Goal: Task Accomplishment & Management: Use online tool/utility

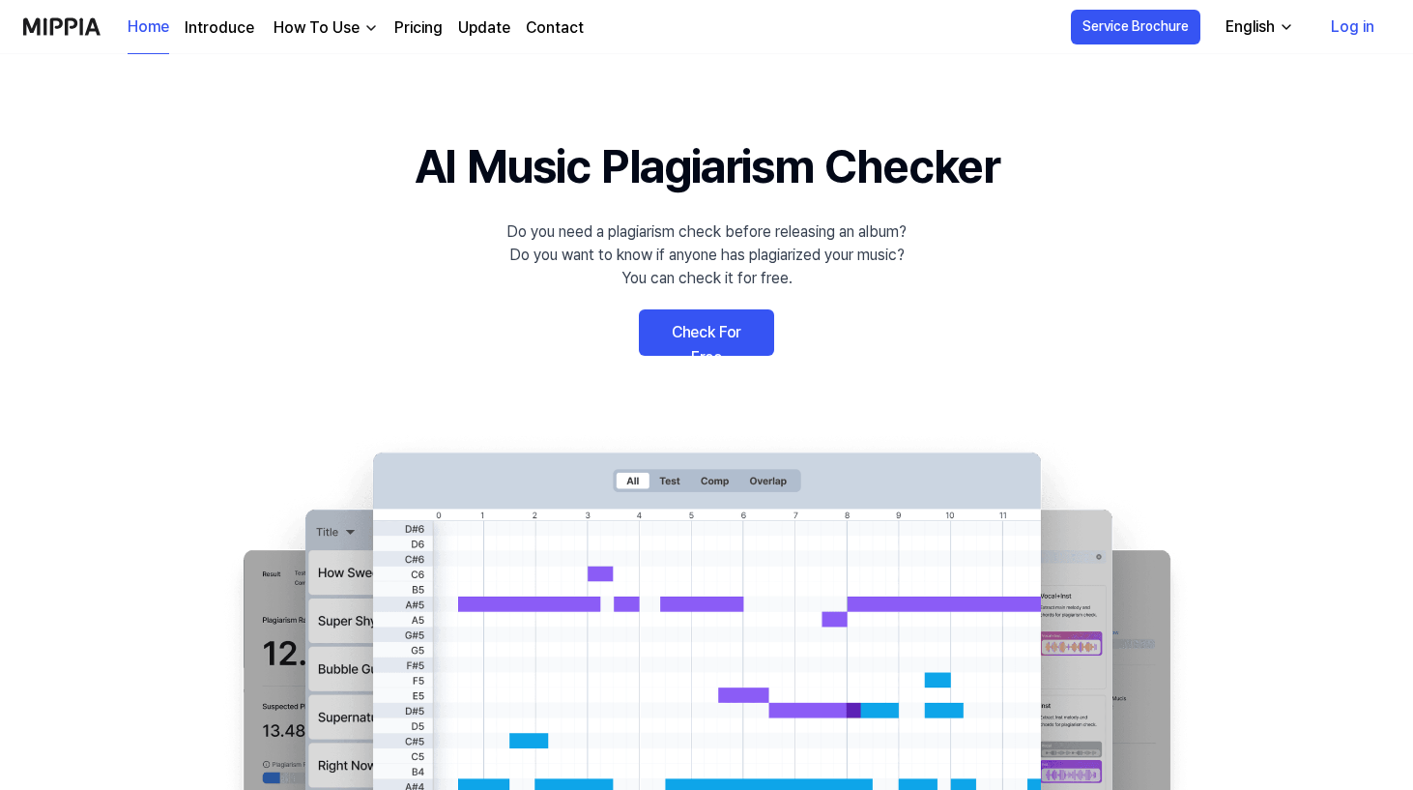
click at [750, 350] on link "Check For Free" at bounding box center [706, 332] width 135 height 46
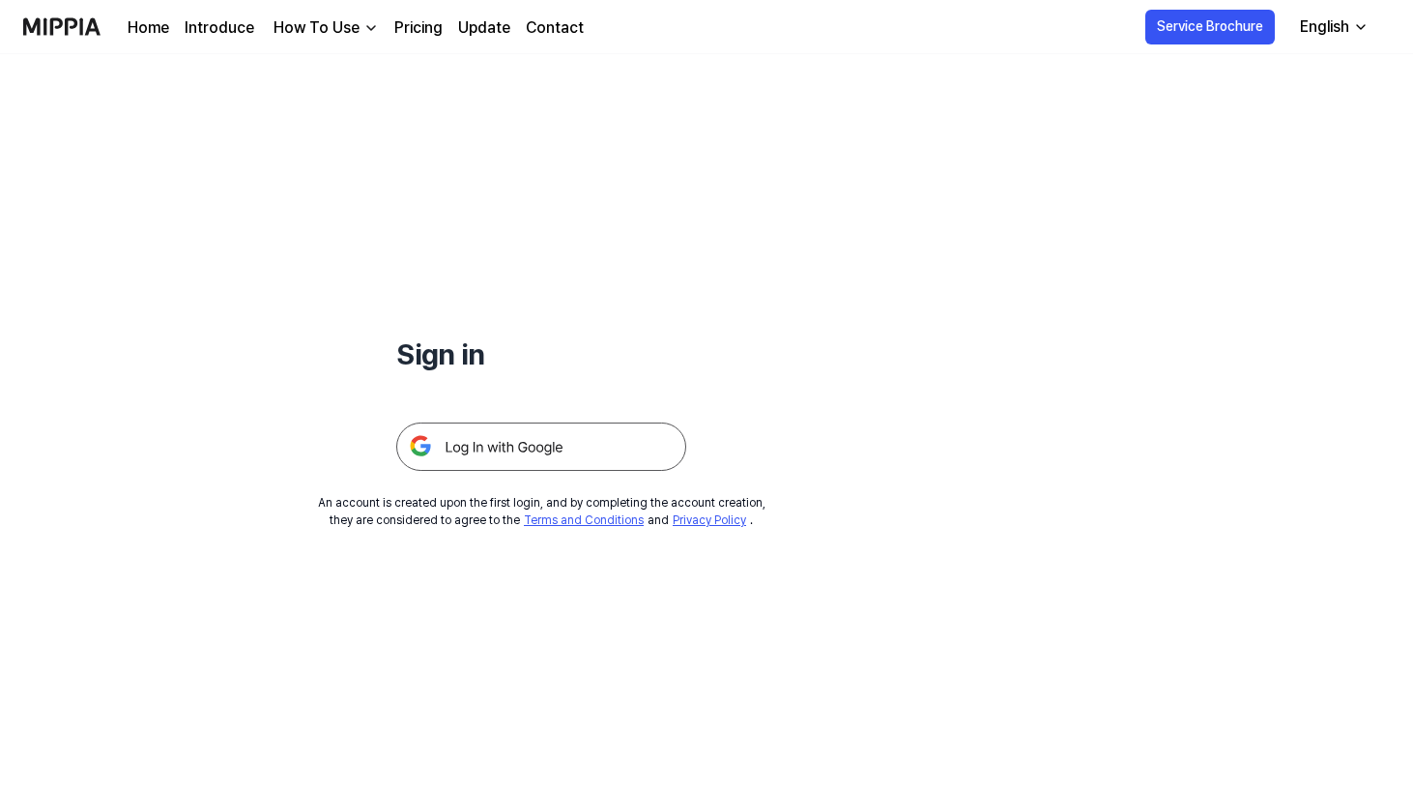
click at [628, 431] on img at bounding box center [541, 446] width 290 height 48
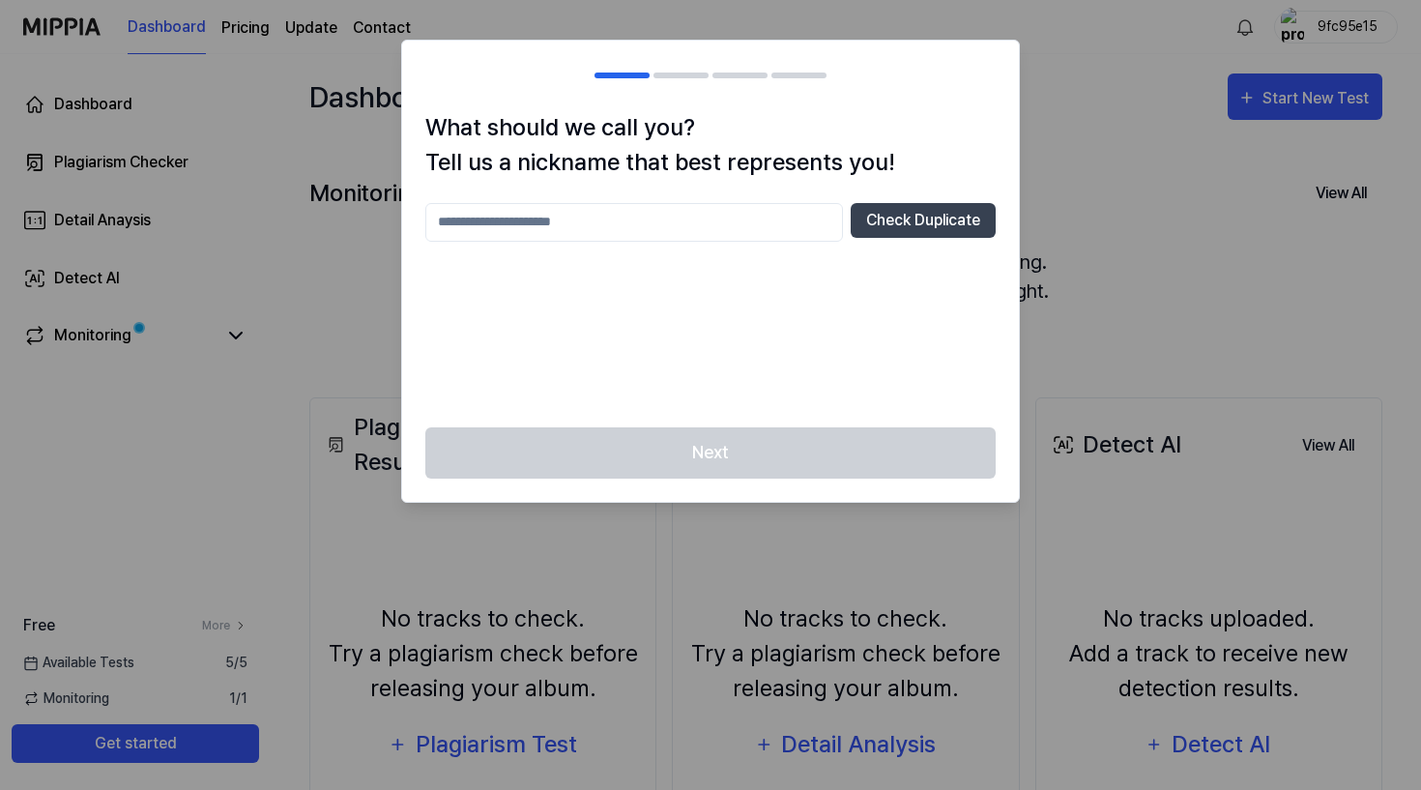
click at [808, 222] on input "text" at bounding box center [634, 222] width 418 height 39
type input "*******"
click at [967, 214] on button "Check Duplicate" at bounding box center [923, 220] width 145 height 35
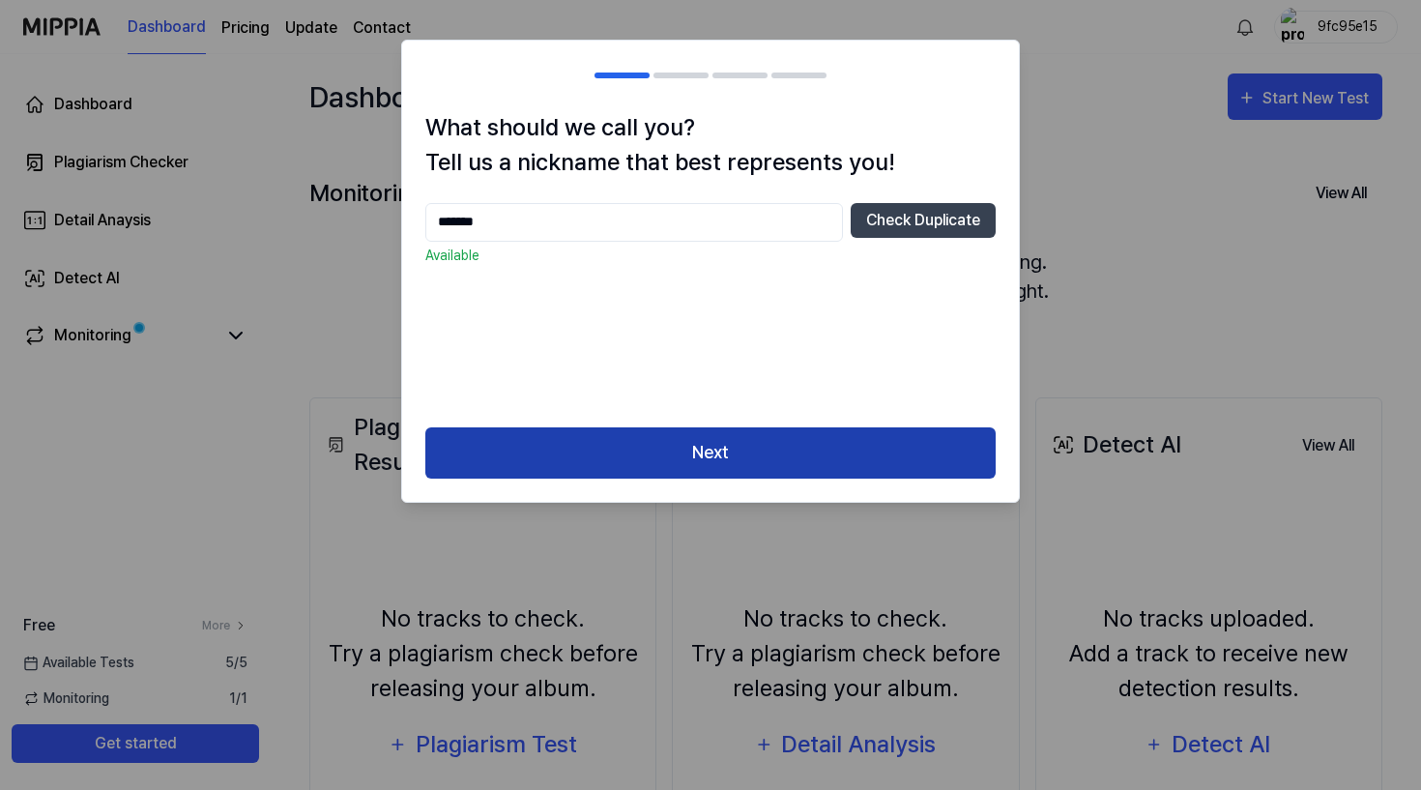
click at [788, 456] on button "Next" at bounding box center [710, 452] width 570 height 51
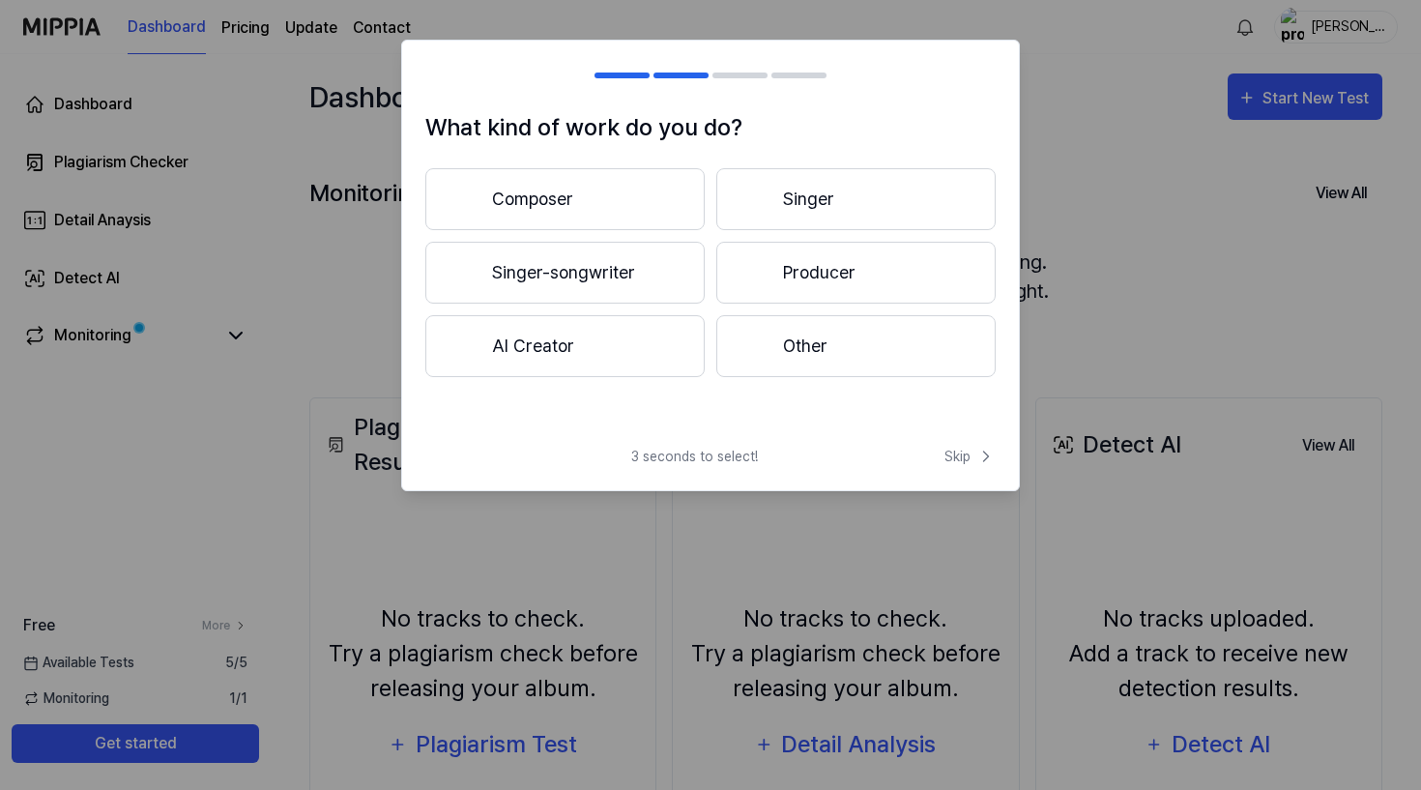
click at [610, 276] on button "Singer-songwriter" at bounding box center [564, 273] width 279 height 62
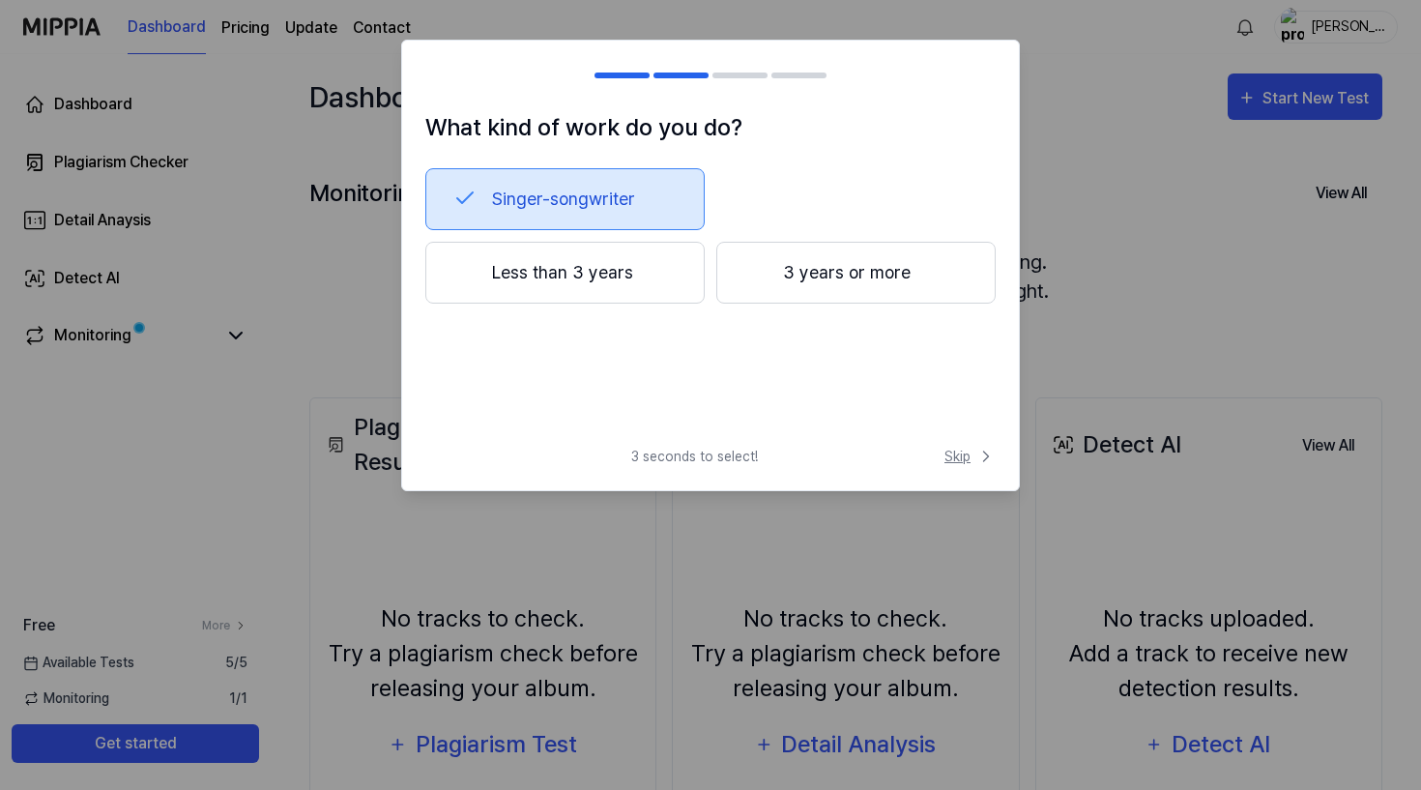
click at [982, 462] on icon at bounding box center [985, 456] width 19 height 19
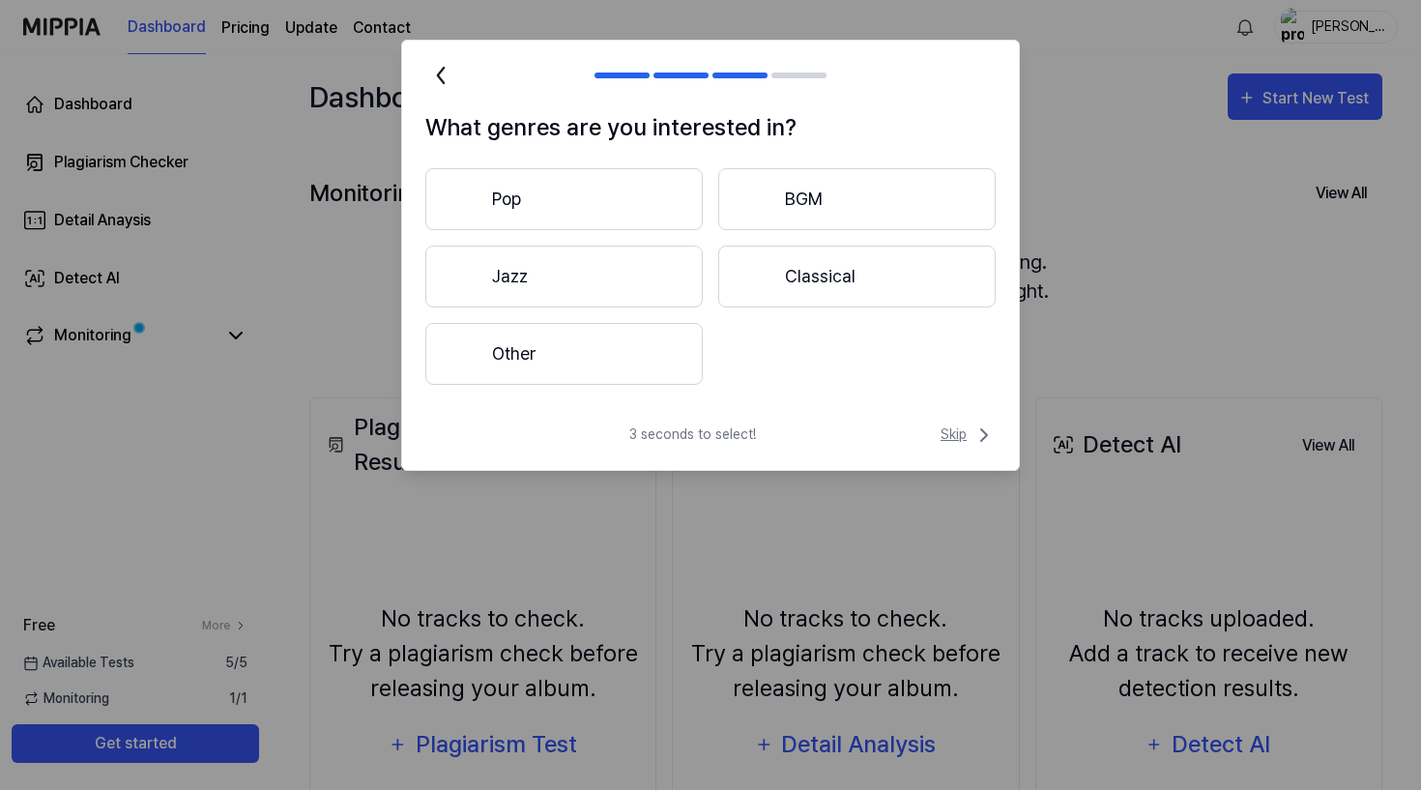
click at [963, 444] on span "Skip" at bounding box center [968, 434] width 55 height 23
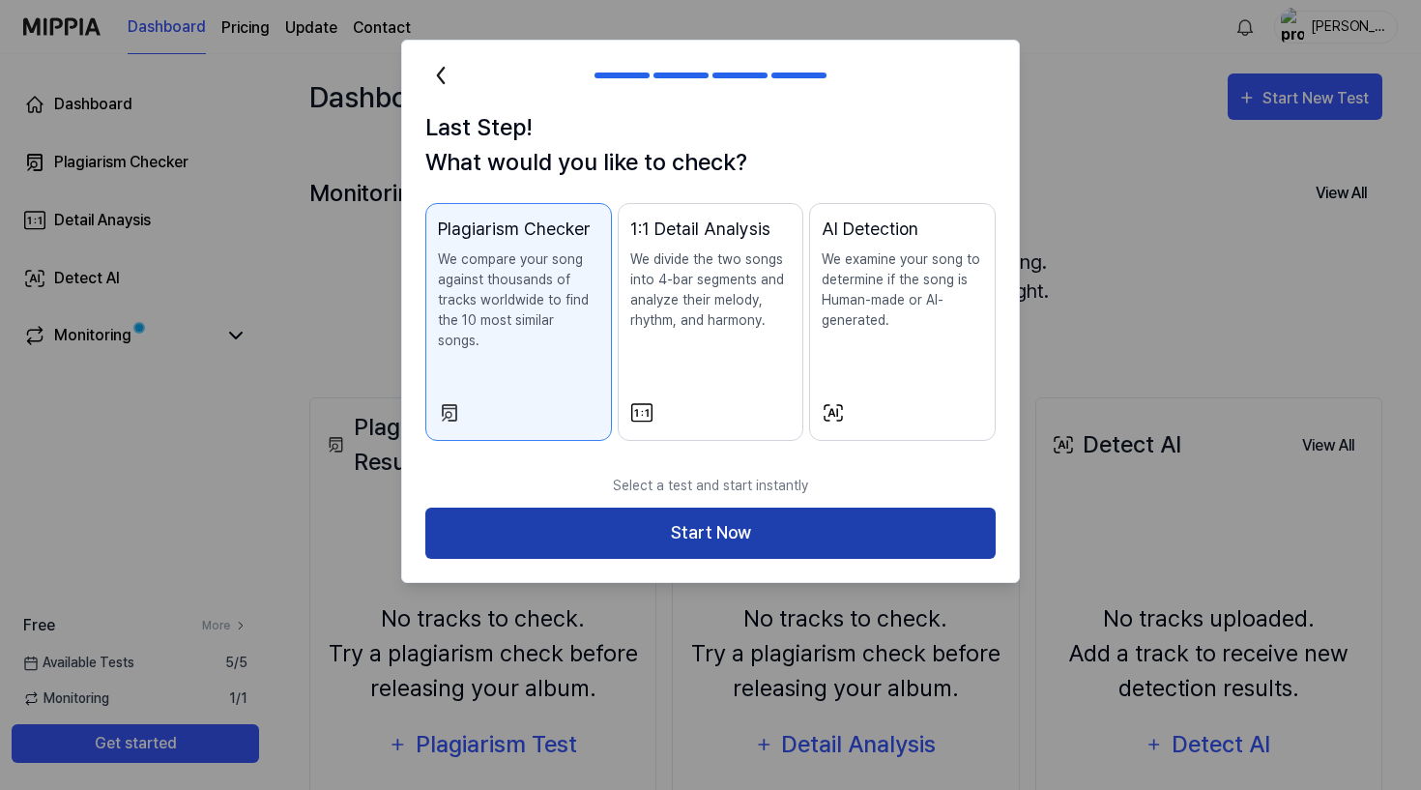
click at [927, 508] on button "Start Now" at bounding box center [710, 533] width 570 height 51
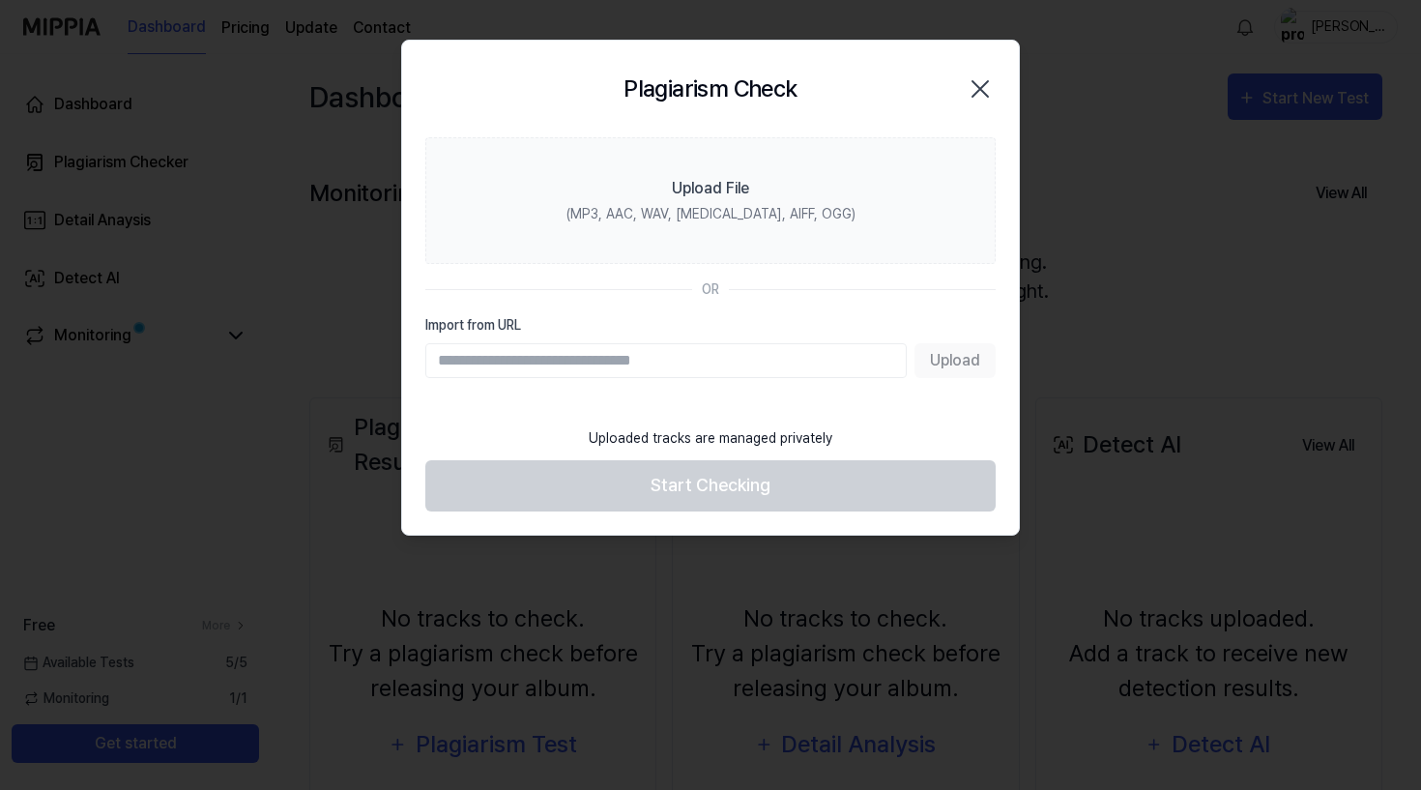
paste input "**********"
type input "**********"
click at [947, 374] on button "Upload" at bounding box center [954, 360] width 81 height 35
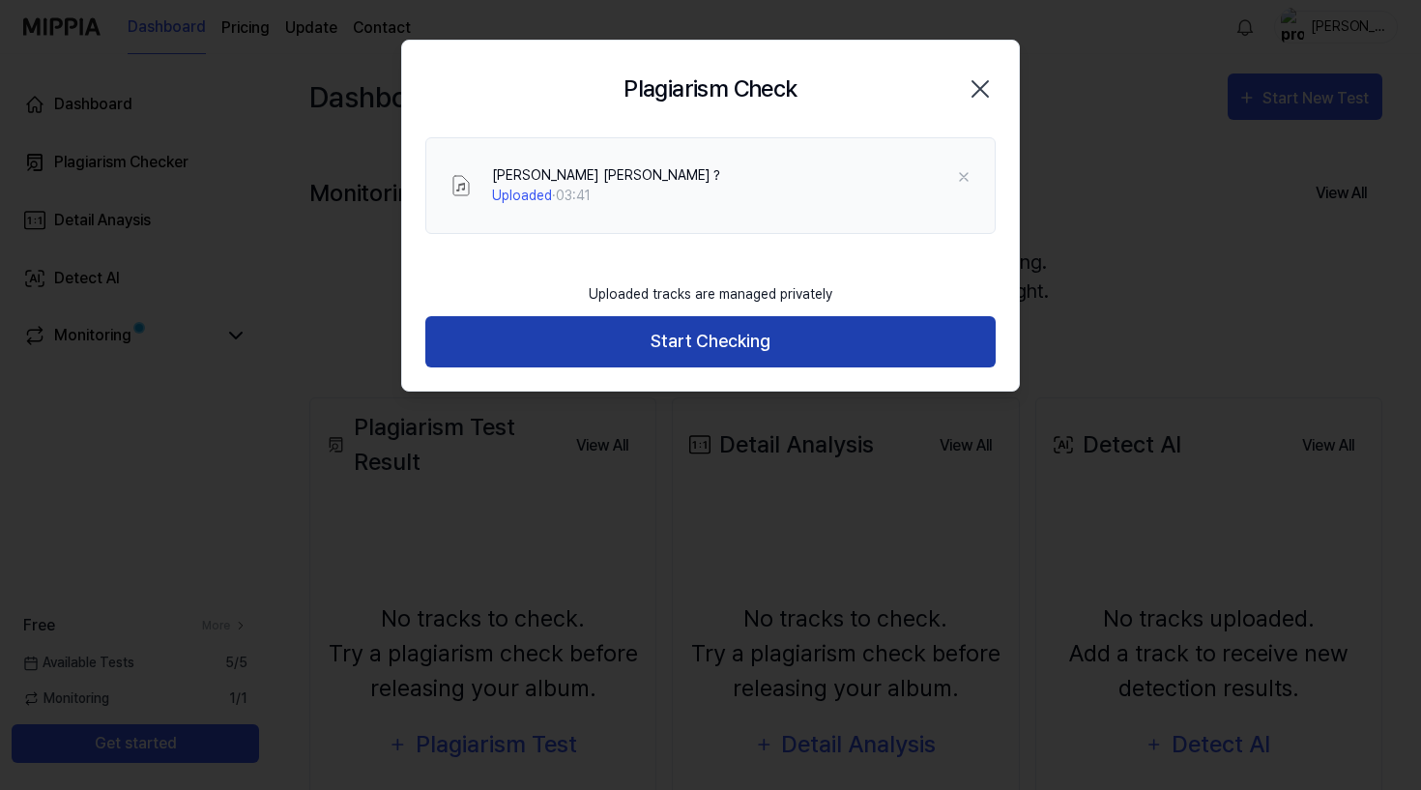
click at [838, 342] on button "Start Checking" at bounding box center [710, 341] width 570 height 51
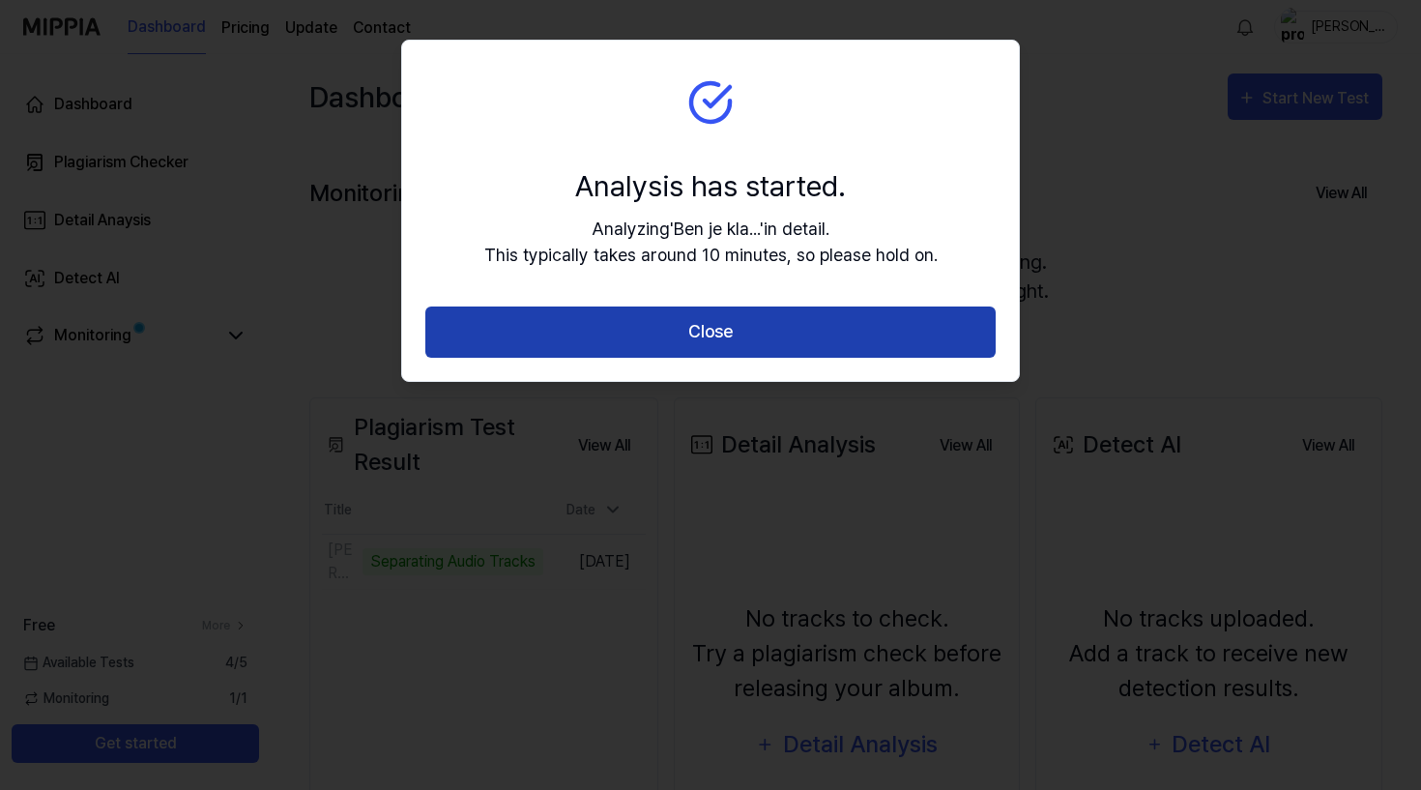
click at [767, 344] on button "Close" at bounding box center [710, 331] width 570 height 51
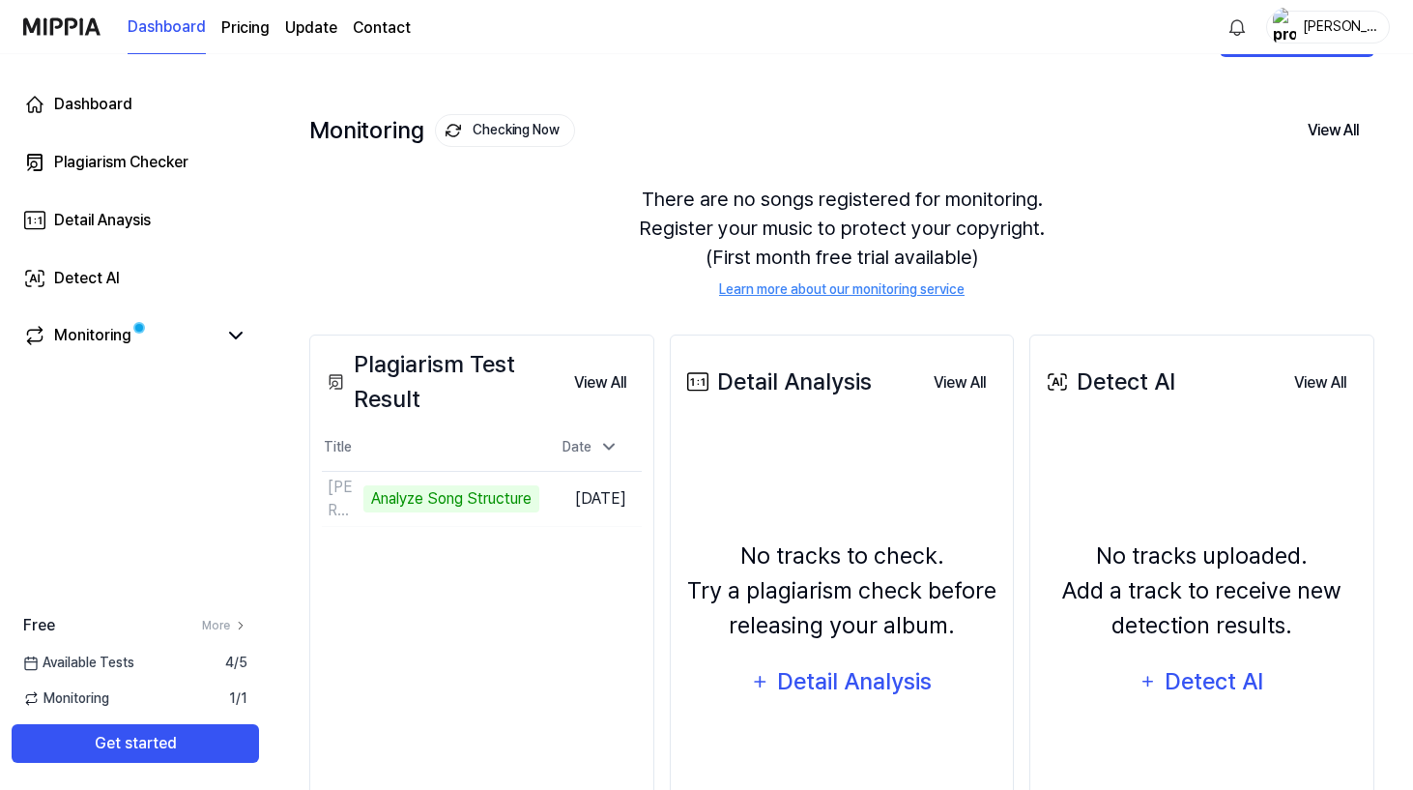
scroll to position [73, 0]
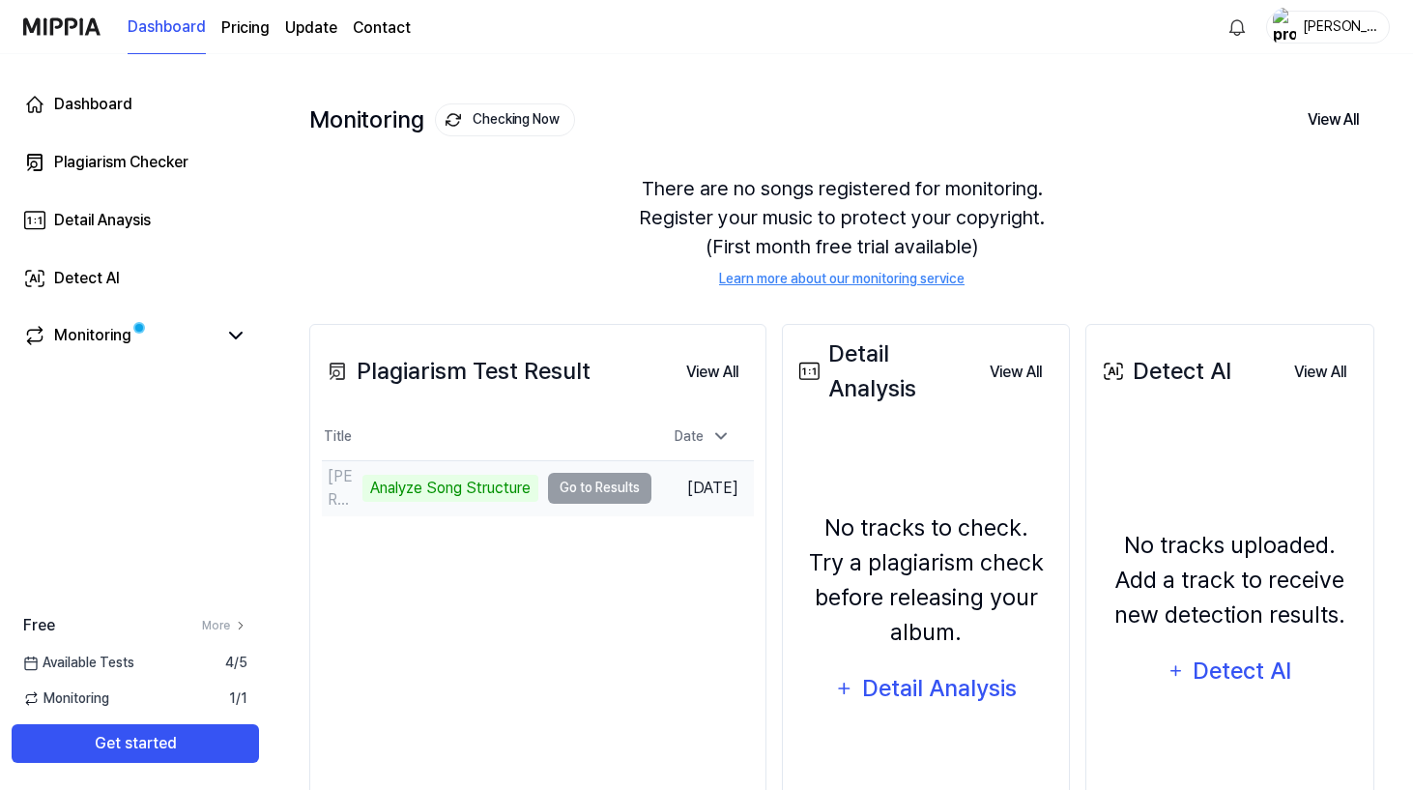
click at [588, 485] on td "[PERSON_NAME] [PERSON_NAME]？ Analyze Song Structure Go to Results" at bounding box center [487, 488] width 330 height 54
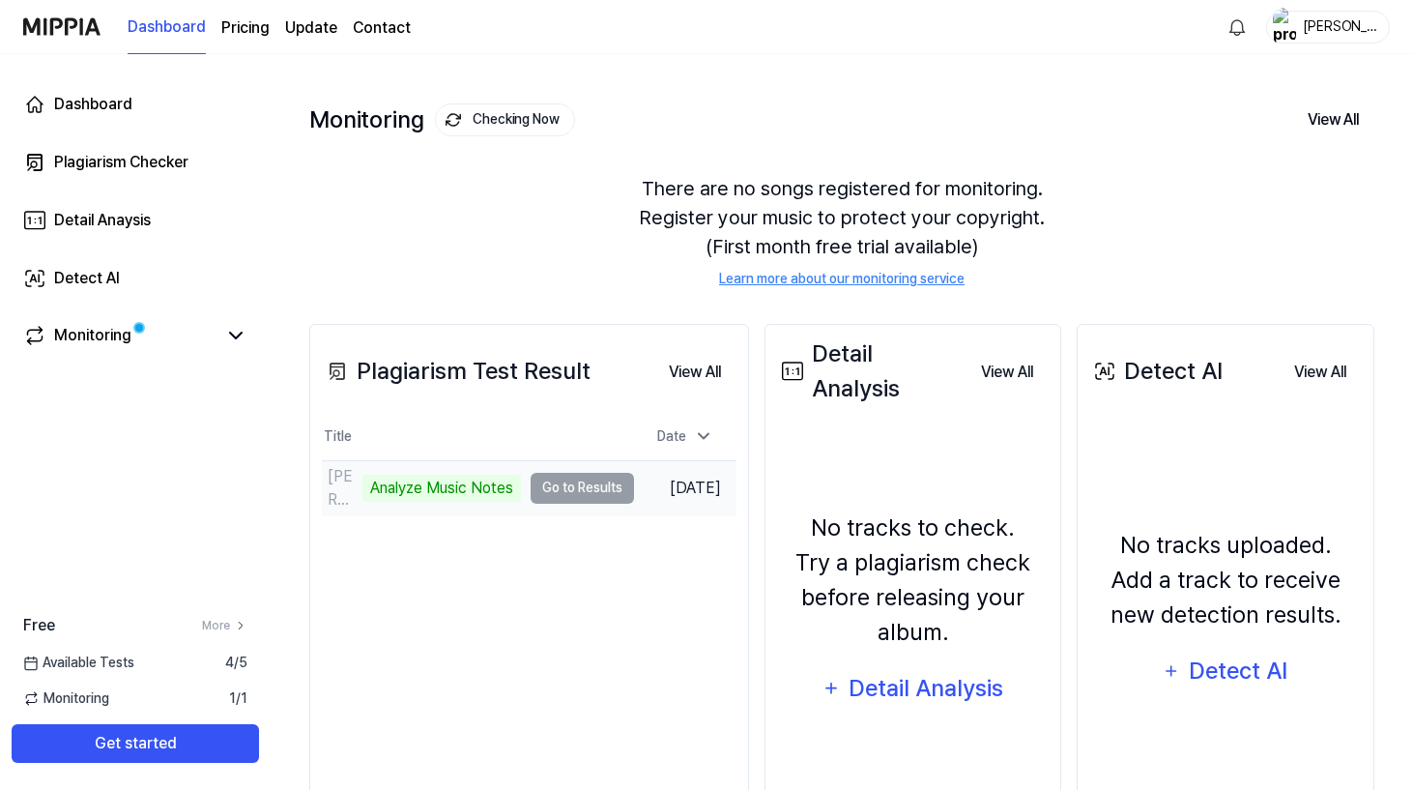
click at [561, 491] on td "[PERSON_NAME] [PERSON_NAME]？ Analyze Music Notes Go to Results" at bounding box center [478, 488] width 312 height 54
click at [464, 497] on div "Analyze Music Notes" at bounding box center [442, 488] width 159 height 27
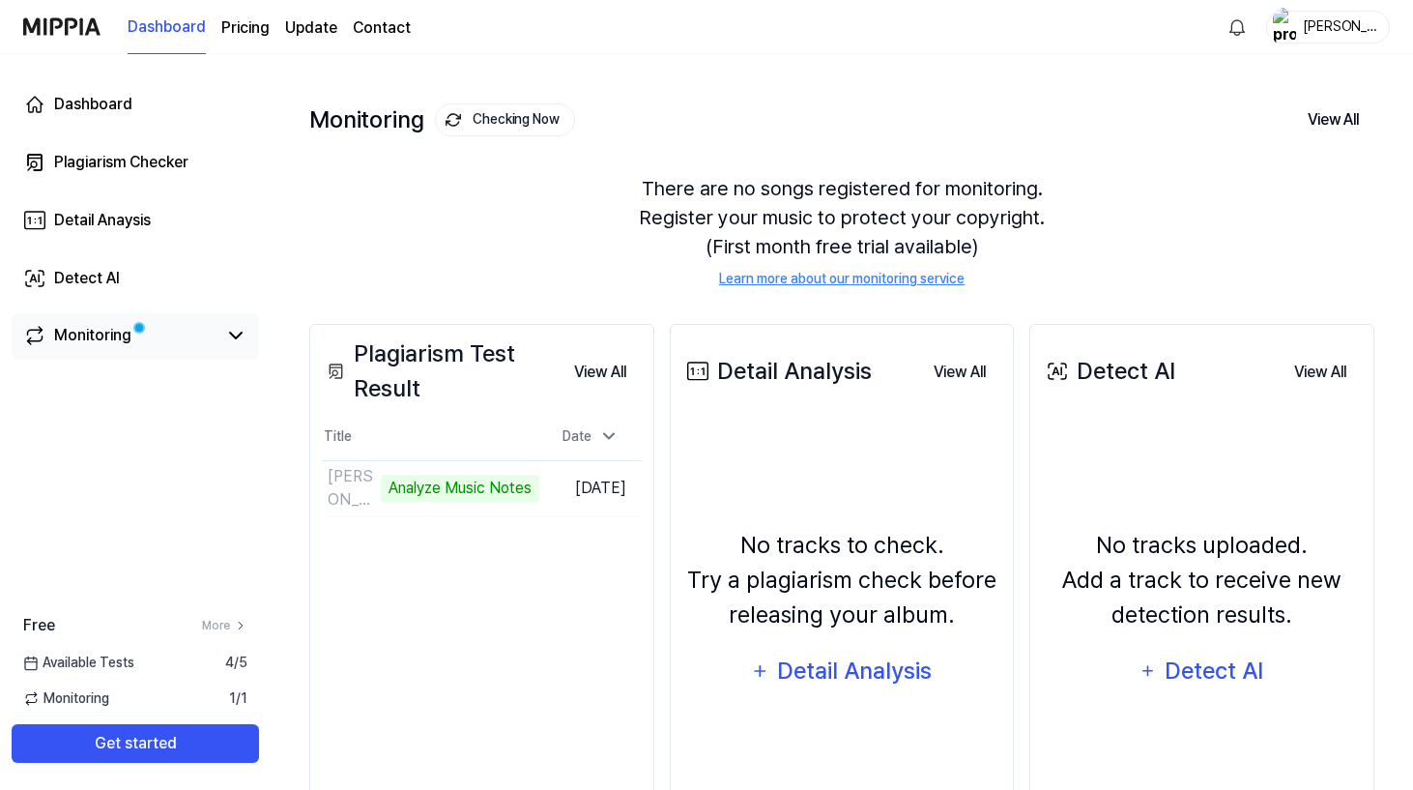
click at [160, 352] on div "Monitoring" at bounding box center [135, 336] width 247 height 46
click at [118, 338] on div "Monitoring" at bounding box center [92, 335] width 77 height 23
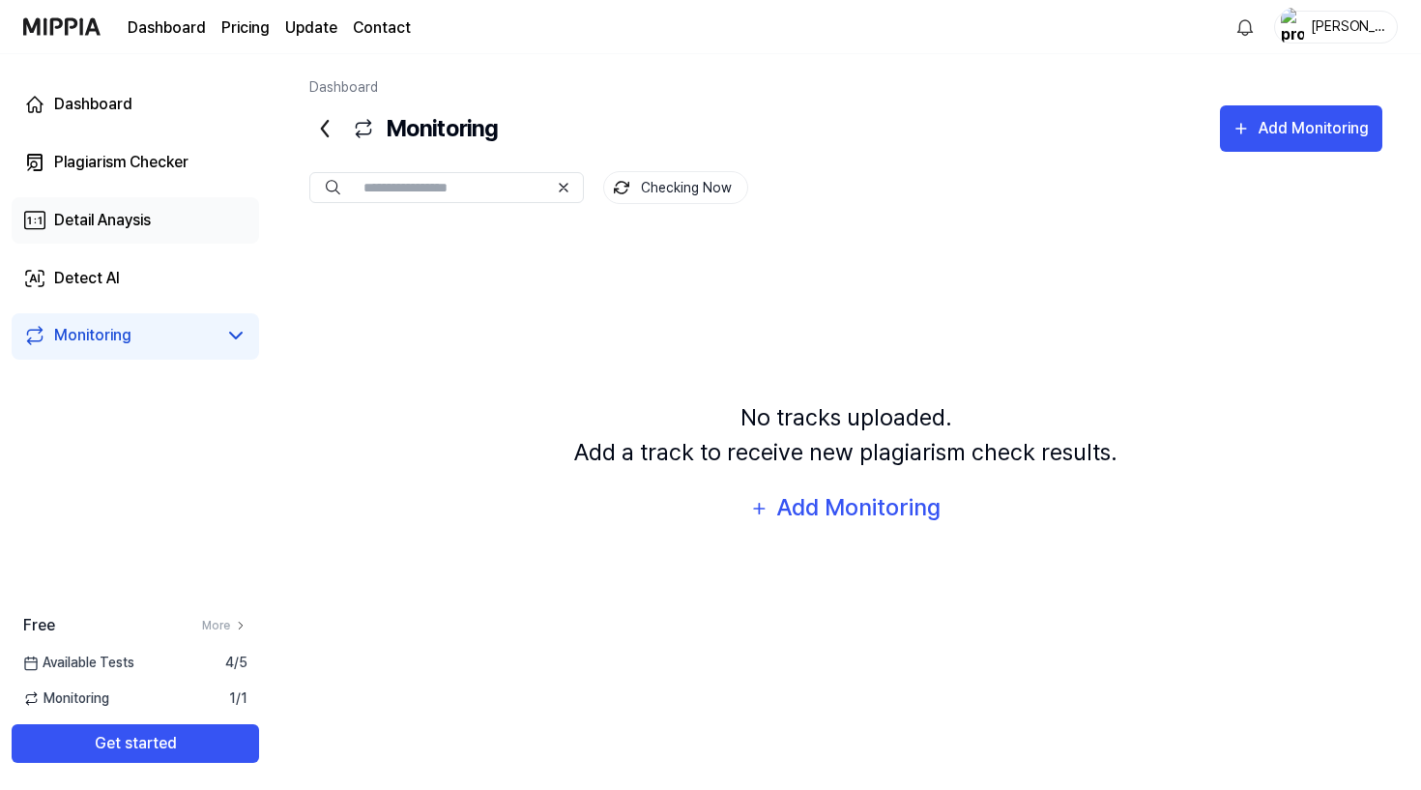
click at [148, 213] on div "Detail Anaysis" at bounding box center [102, 220] width 97 height 23
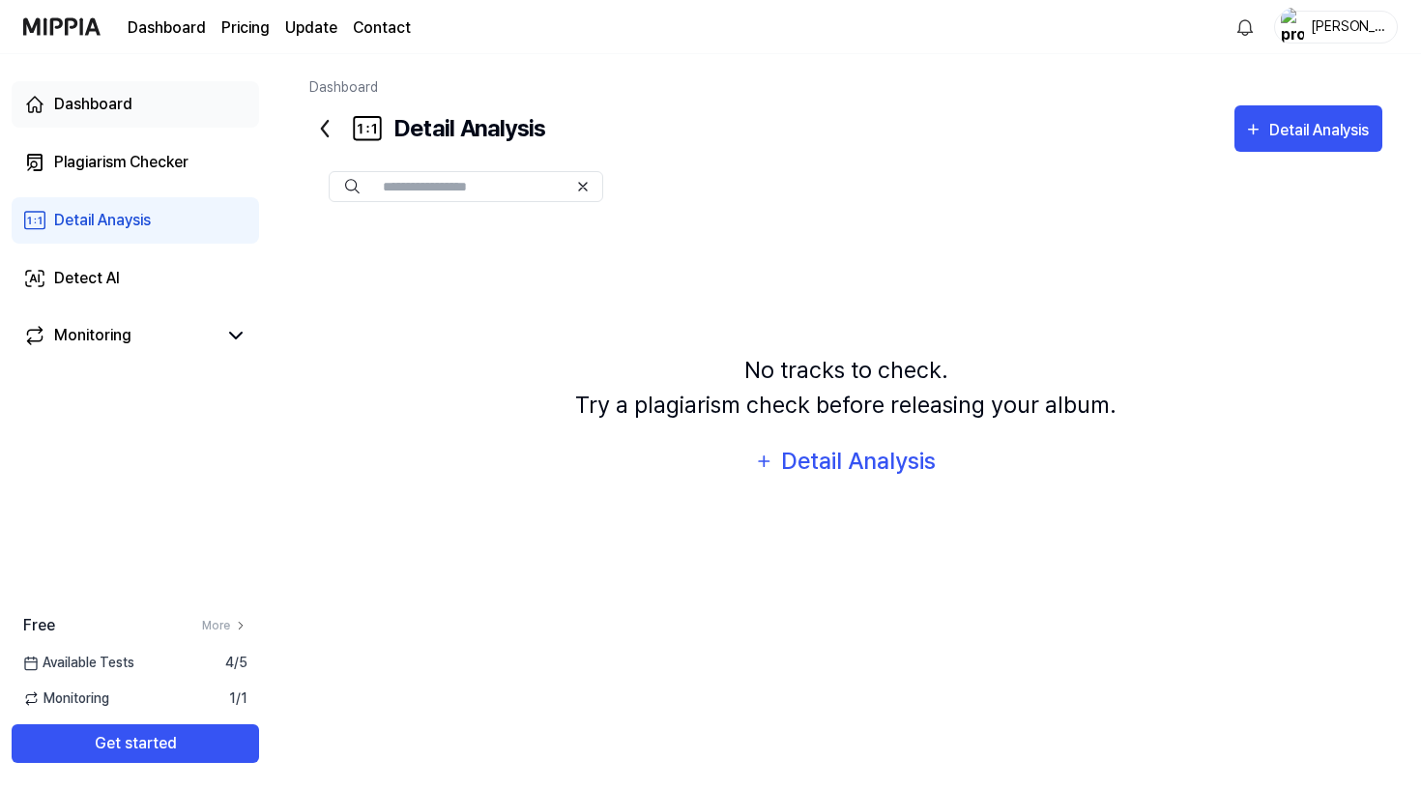
click at [161, 107] on link "Dashboard" at bounding box center [135, 104] width 247 height 46
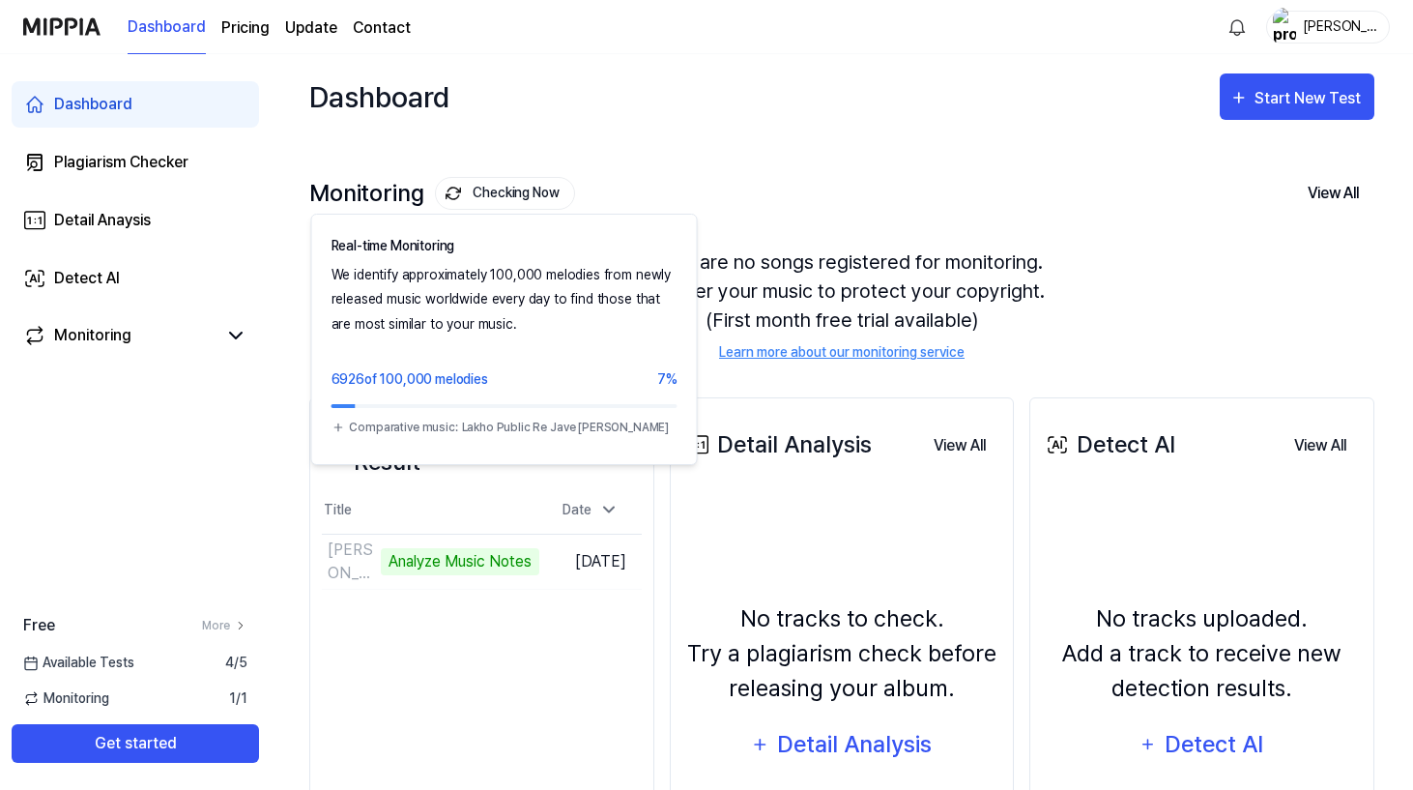
click at [491, 191] on button "Checking Now" at bounding box center [505, 193] width 140 height 33
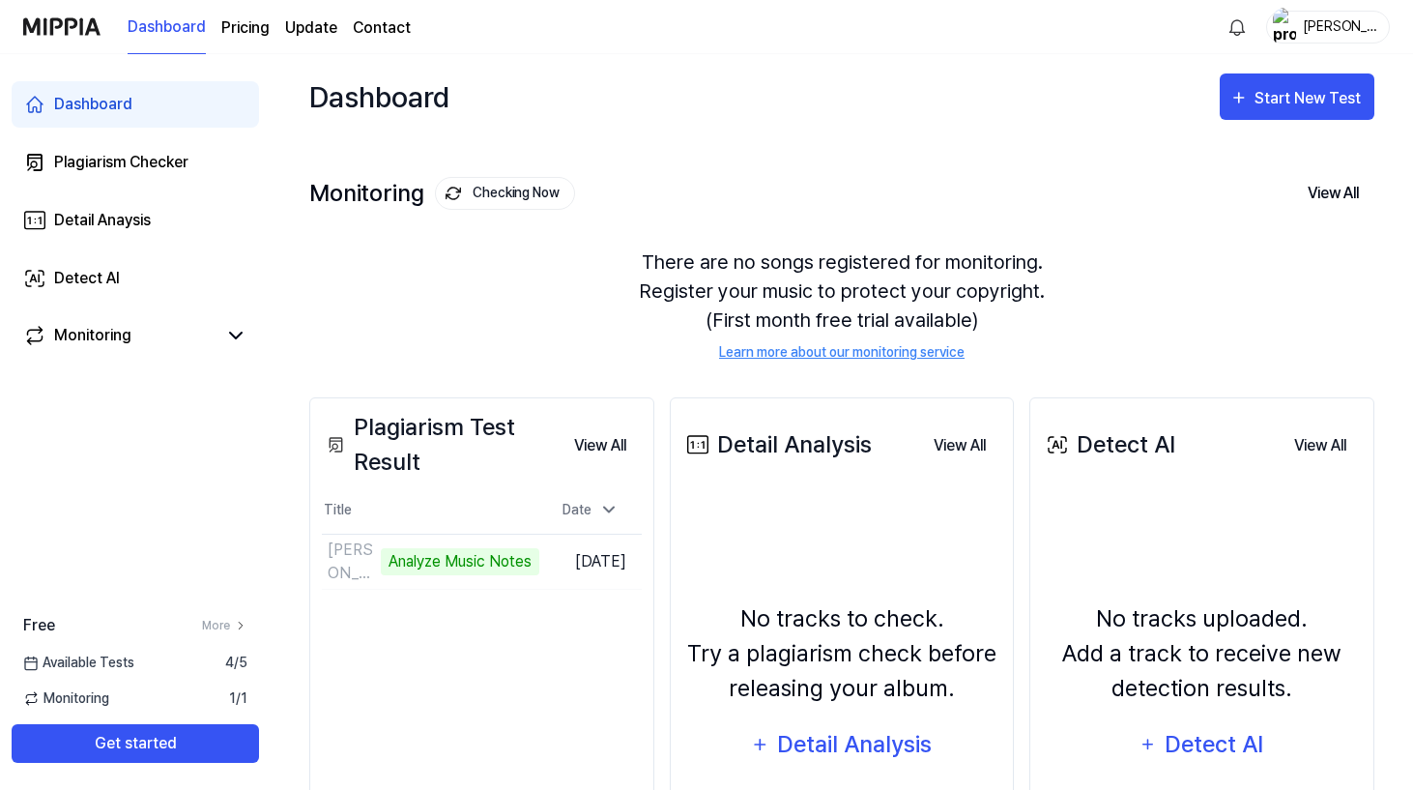
click at [479, 189] on button "Checking Now" at bounding box center [505, 193] width 140 height 33
click at [463, 563] on td "[PERSON_NAME] [PERSON_NAME]？ 51% Go to Results" at bounding box center [431, 562] width 218 height 54
click at [380, 561] on div "54%" at bounding box center [403, 561] width 46 height 27
click at [593, 564] on td "[DATE]" at bounding box center [590, 561] width 102 height 55
click at [492, 575] on td "[PERSON_NAME] [PERSON_NAME]？ 54% Go to Results" at bounding box center [431, 562] width 218 height 54
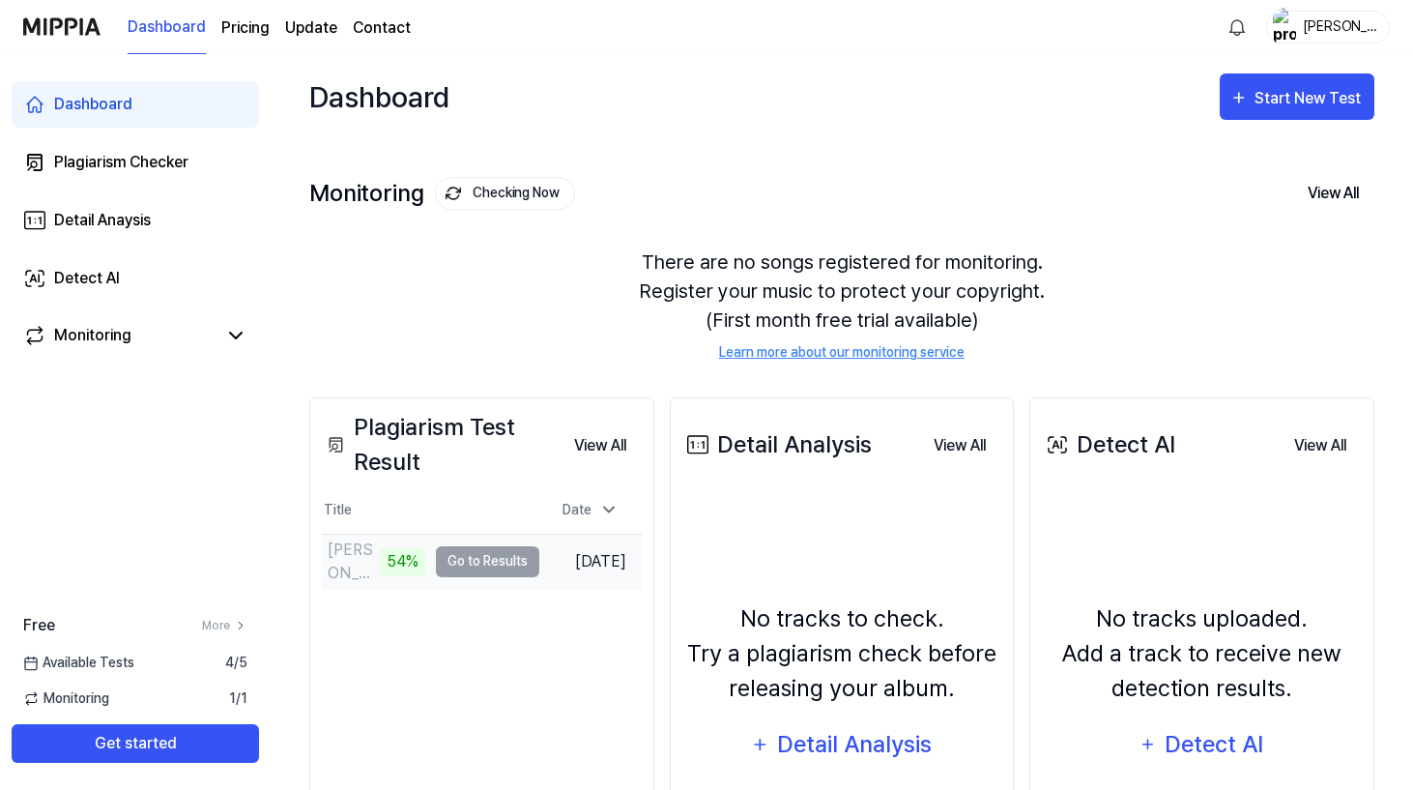
click at [478, 569] on td "[PERSON_NAME] [PERSON_NAME]？ 54% Go to Results" at bounding box center [431, 562] width 218 height 54
click at [159, 200] on link "Detail Anaysis" at bounding box center [135, 220] width 247 height 46
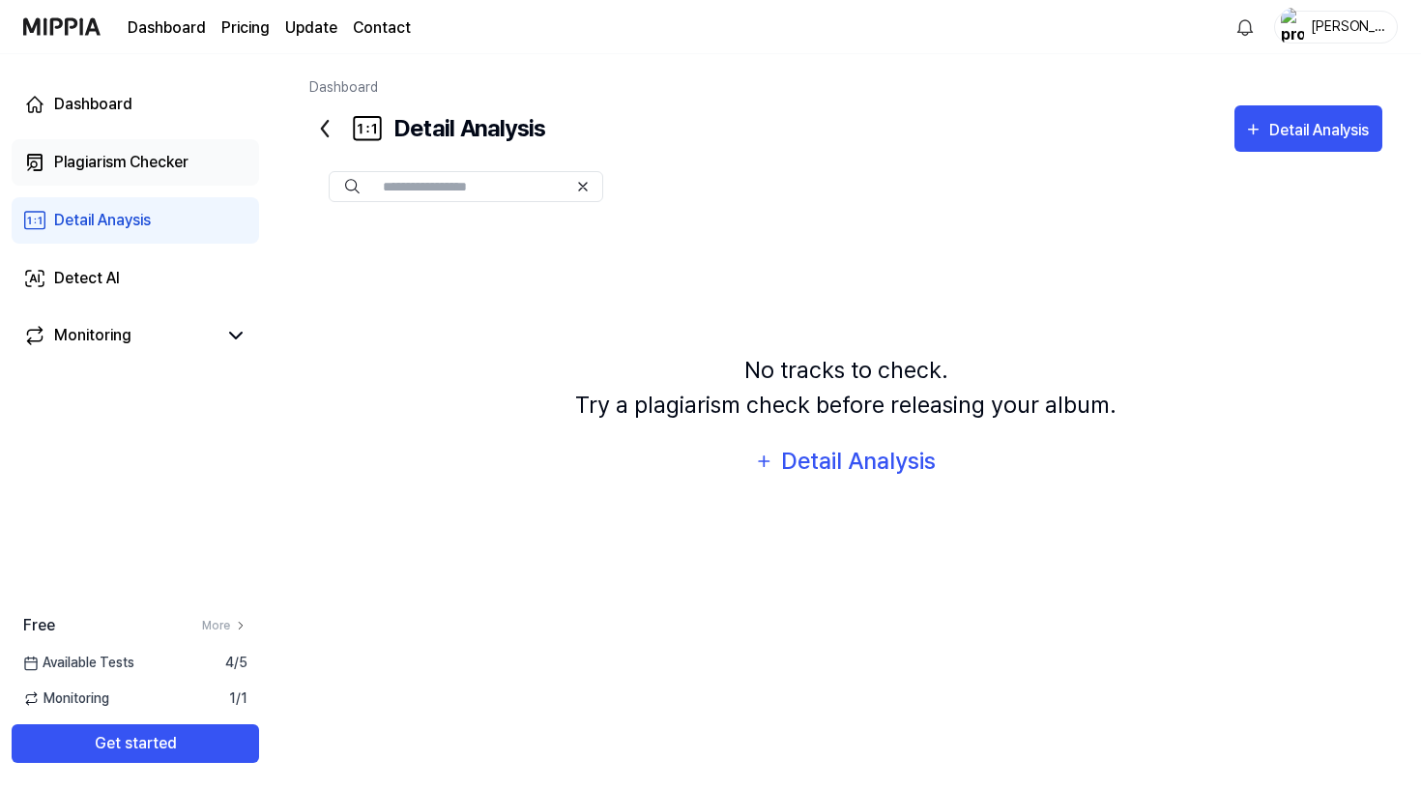
click at [144, 173] on div "Plagiarism Checker" at bounding box center [121, 162] width 134 height 23
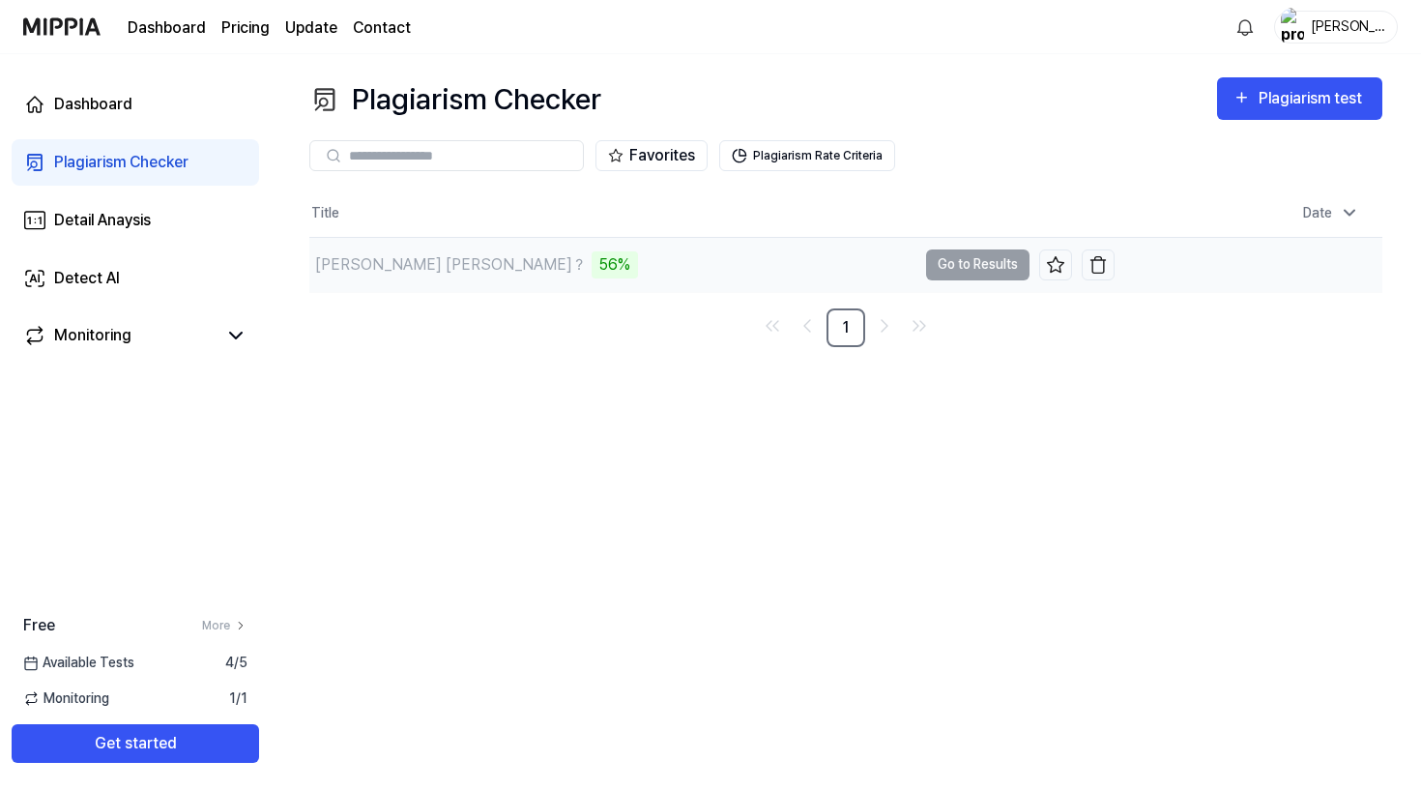
click at [356, 268] on div "[PERSON_NAME] [PERSON_NAME]？" at bounding box center [451, 264] width 272 height 23
click at [972, 276] on td "[PERSON_NAME] [PERSON_NAME]？ 56% Go to Results" at bounding box center [711, 265] width 805 height 54
click at [356, 247] on div "[PERSON_NAME] [PERSON_NAME]？" at bounding box center [612, 265] width 607 height 54
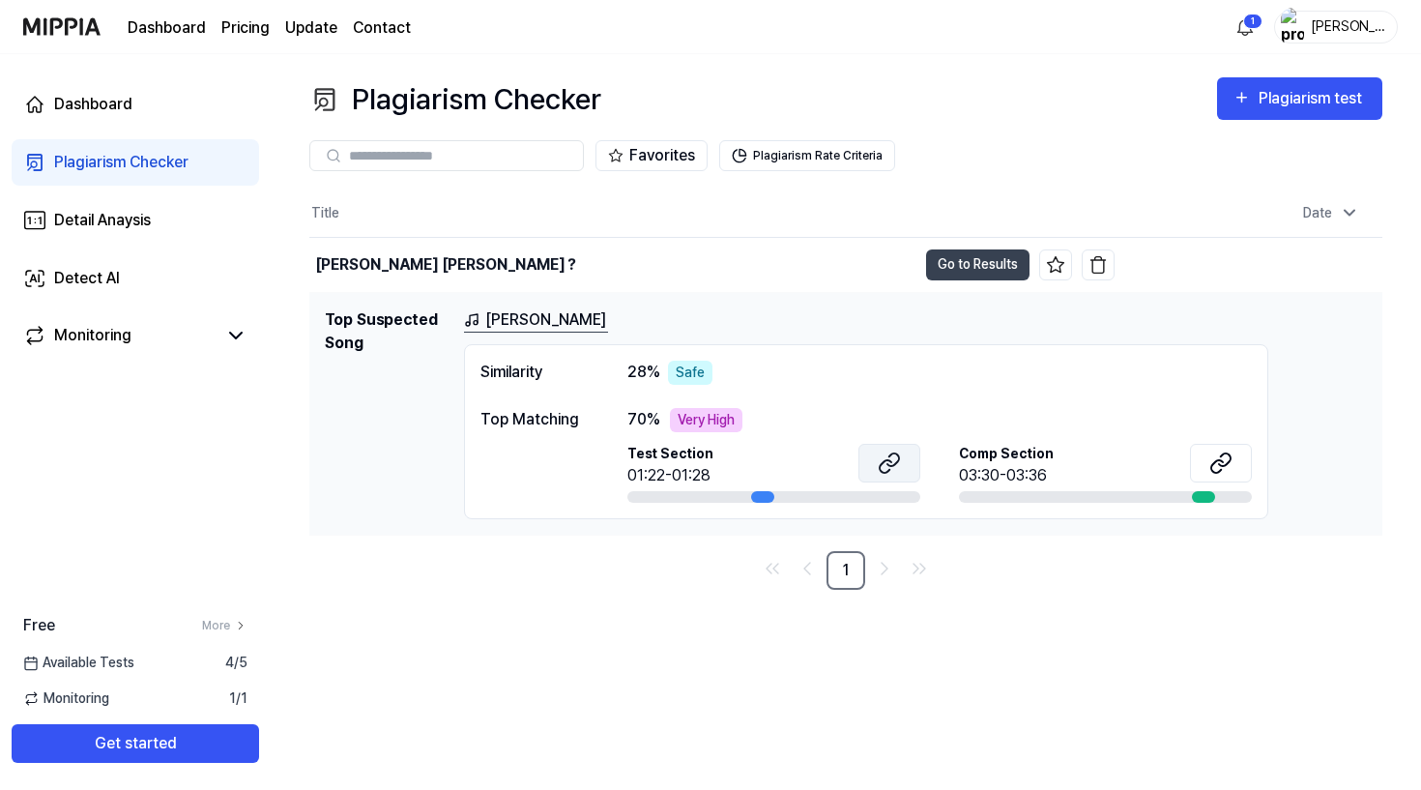
click at [887, 468] on icon at bounding box center [889, 462] width 23 height 23
click at [1216, 458] on icon at bounding box center [1220, 462] width 23 height 23
click at [885, 465] on icon at bounding box center [889, 462] width 23 height 23
click at [892, 563] on icon "Go to next page" at bounding box center [884, 568] width 23 height 23
click at [672, 373] on div "Safe" at bounding box center [690, 373] width 44 height 24
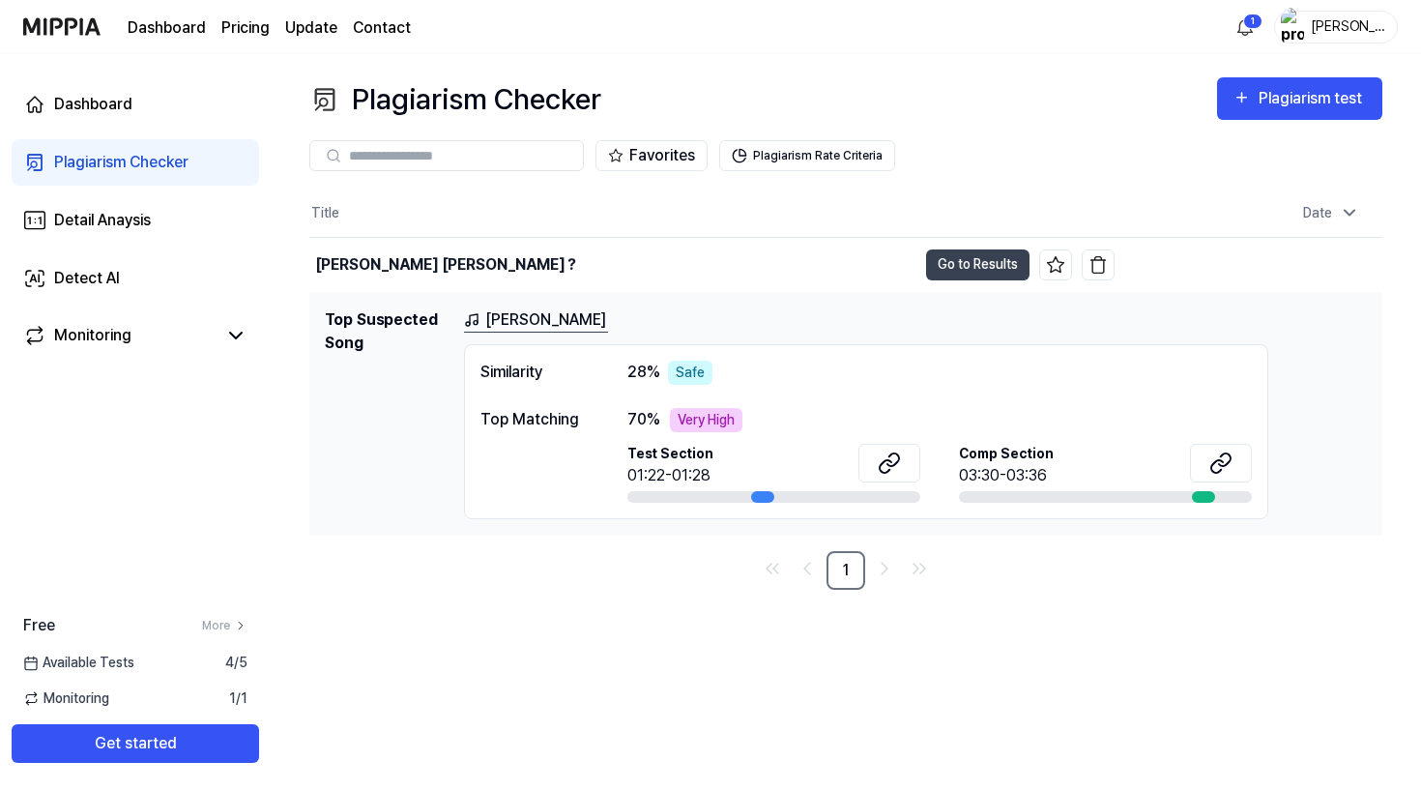
click at [697, 429] on div "Very High" at bounding box center [706, 420] width 73 height 24
click at [695, 427] on div "Very High" at bounding box center [706, 420] width 73 height 24
